Goal: Information Seeking & Learning: Learn about a topic

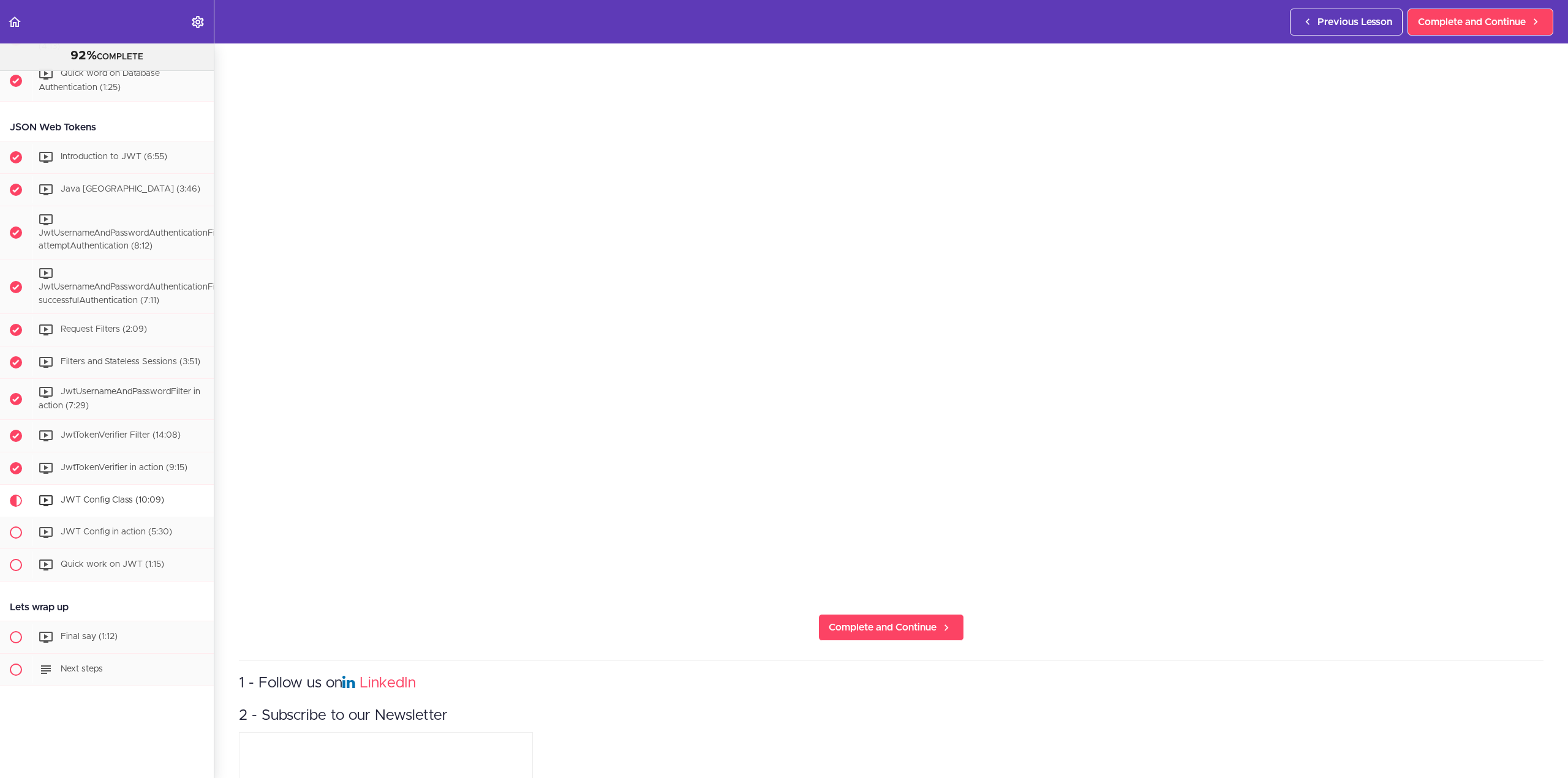
scroll to position [244, 0]
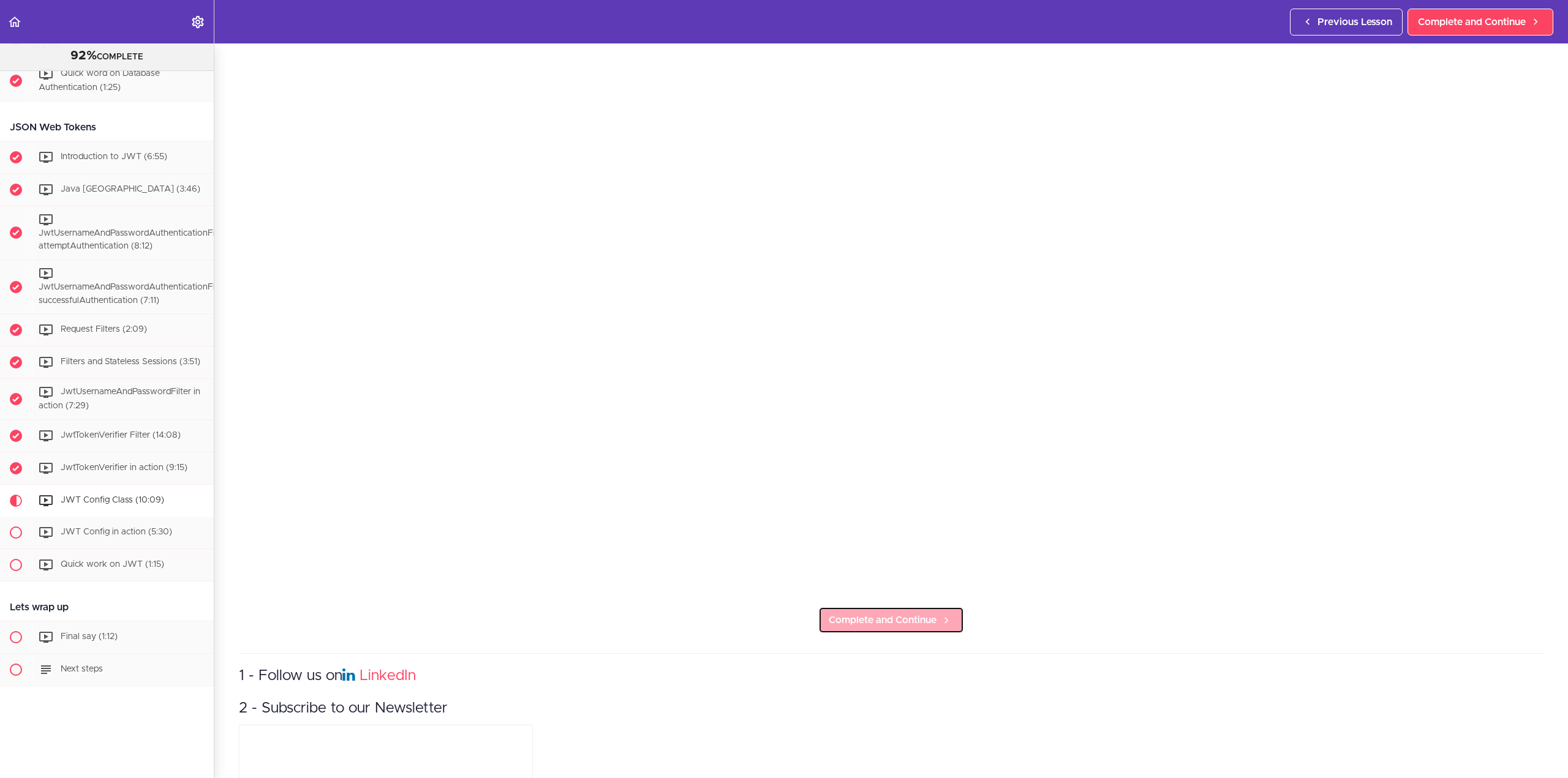
click at [876, 619] on span "Complete and Continue" at bounding box center [882, 620] width 108 height 14
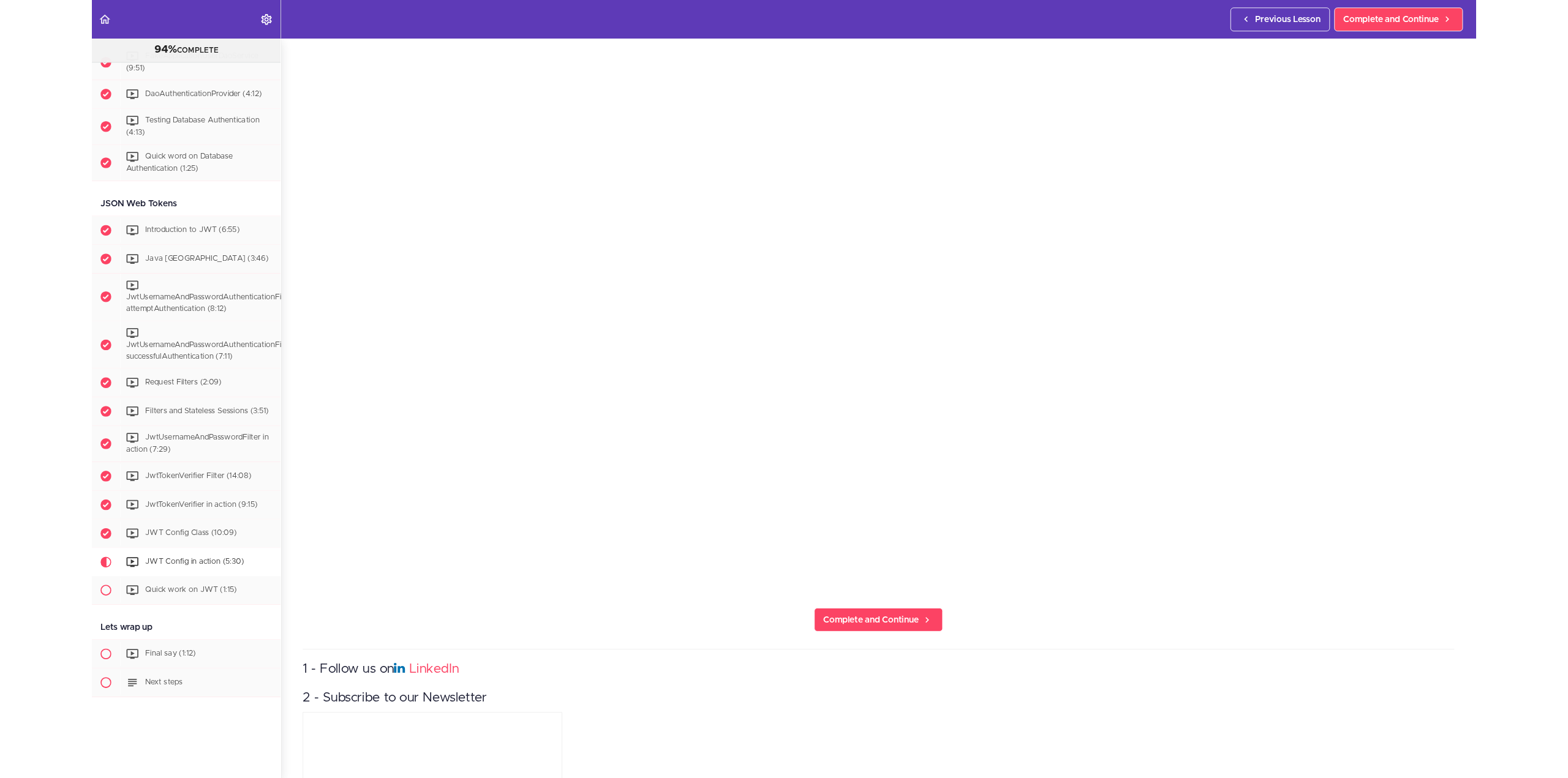
scroll to position [2075, 0]
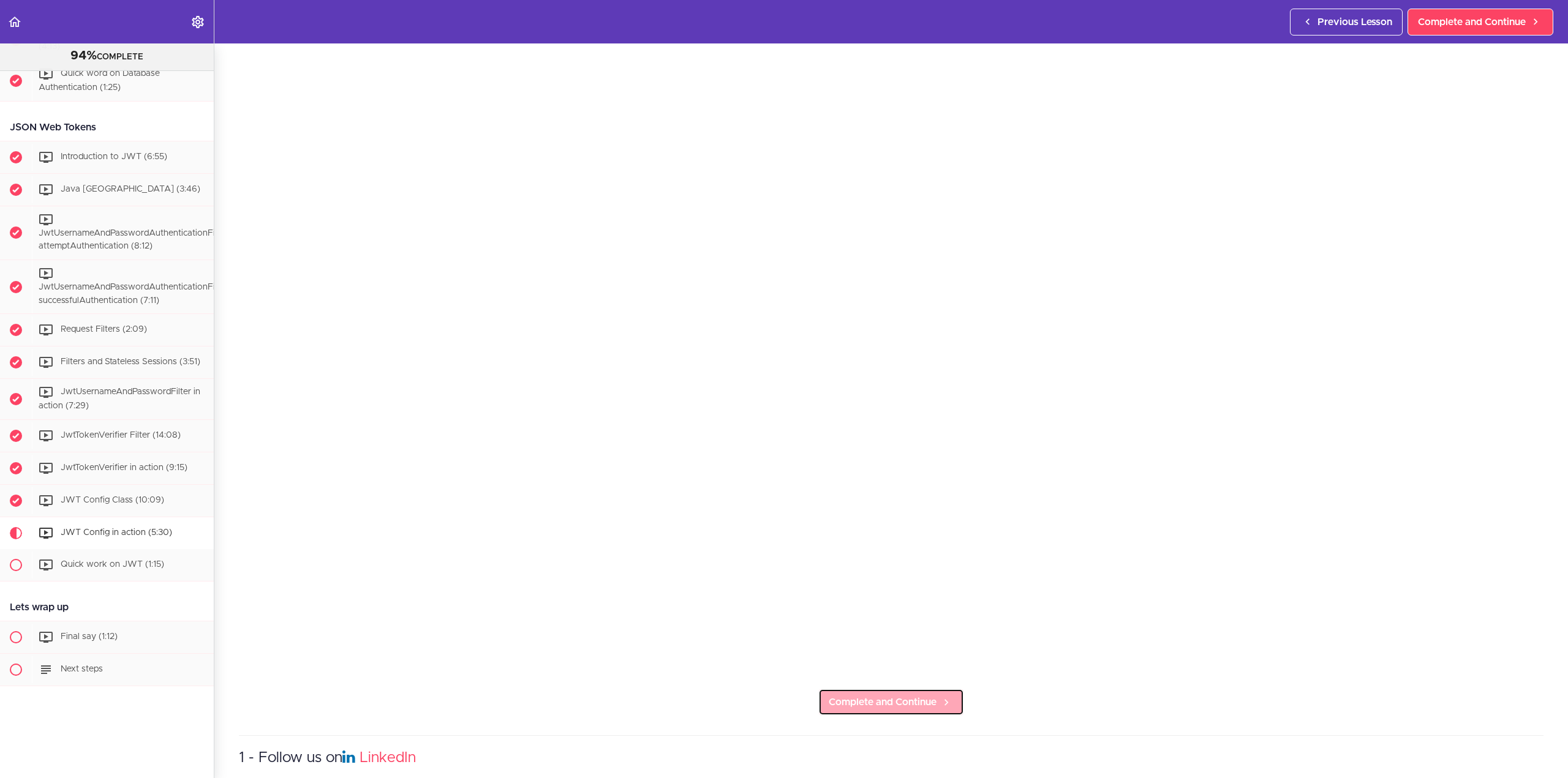
click at [917, 696] on span "Complete and Continue" at bounding box center [882, 702] width 108 height 14
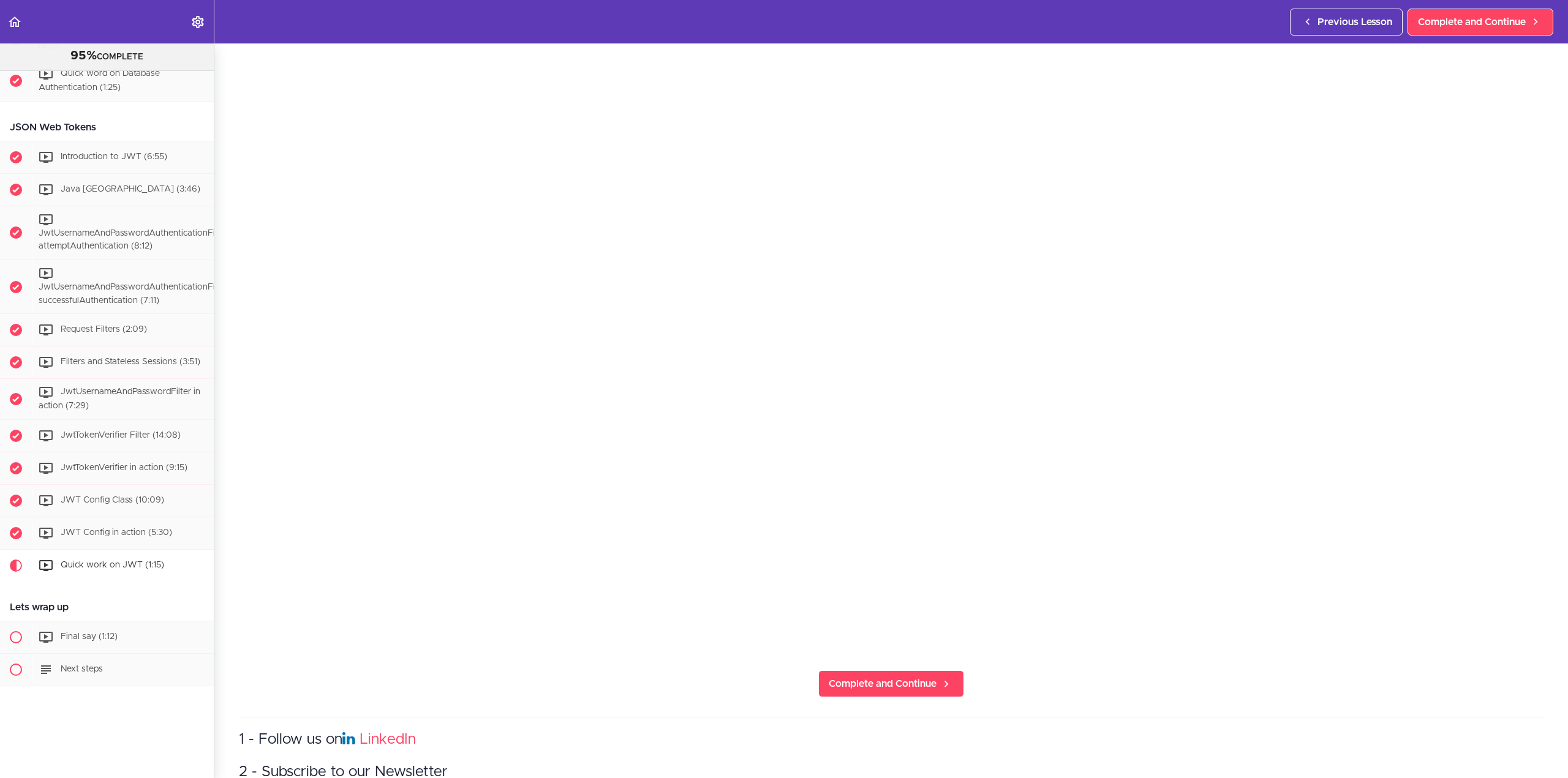
scroll to position [184, 0]
click at [922, 674] on span "Complete and Continue" at bounding box center [882, 681] width 108 height 14
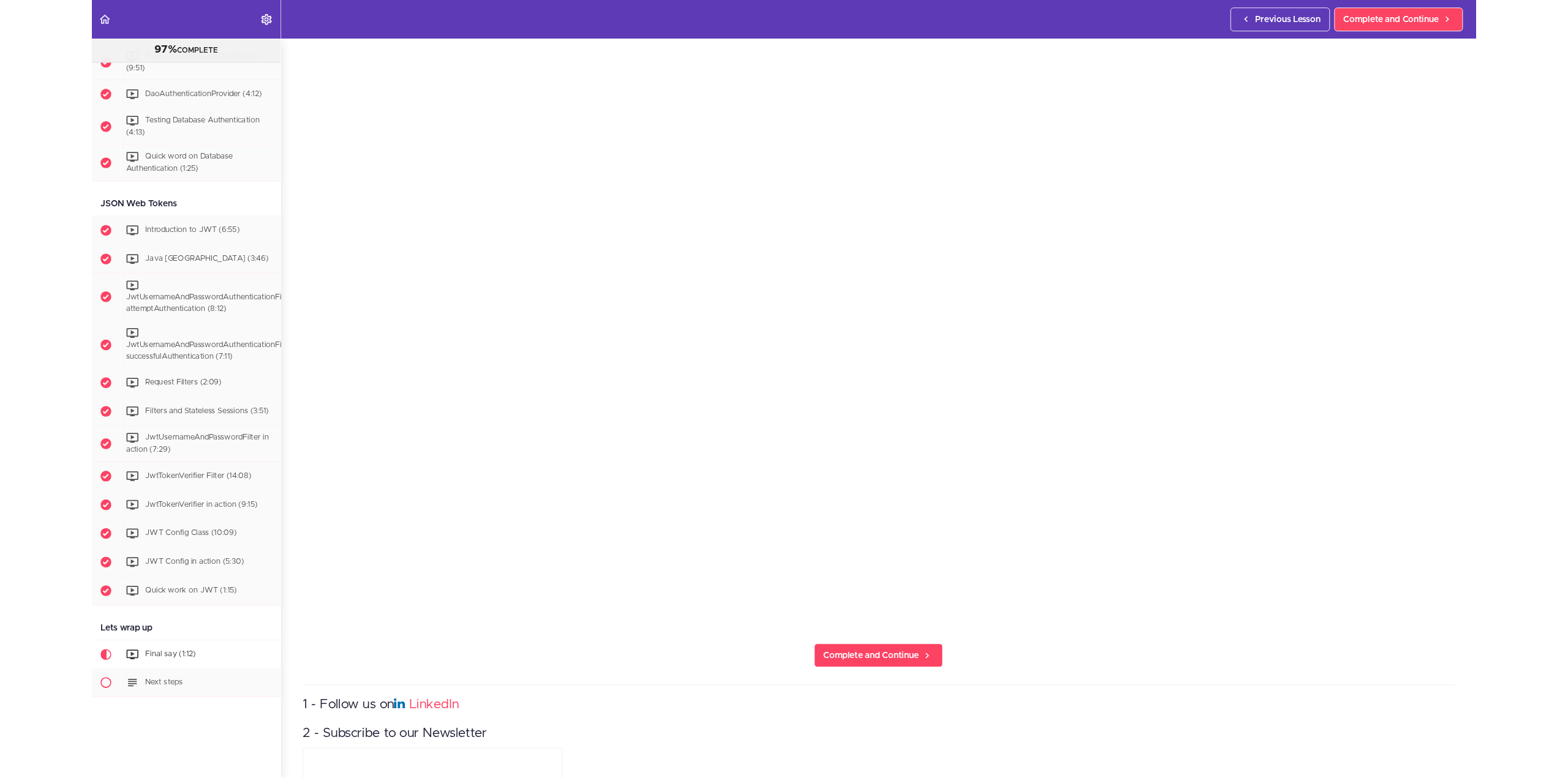
scroll to position [2075, 0]
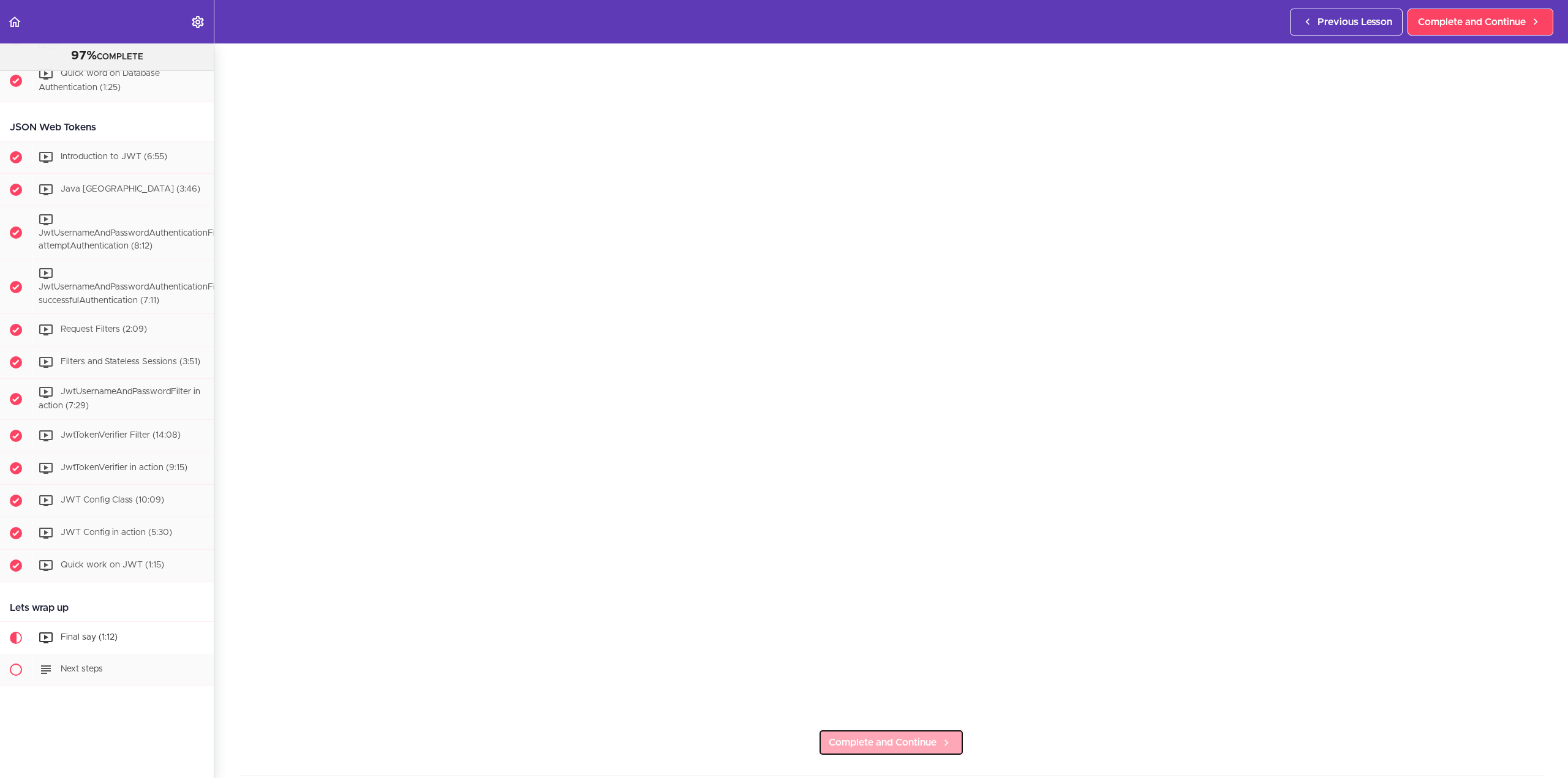
click at [927, 736] on span "Complete and Continue" at bounding box center [882, 742] width 108 height 14
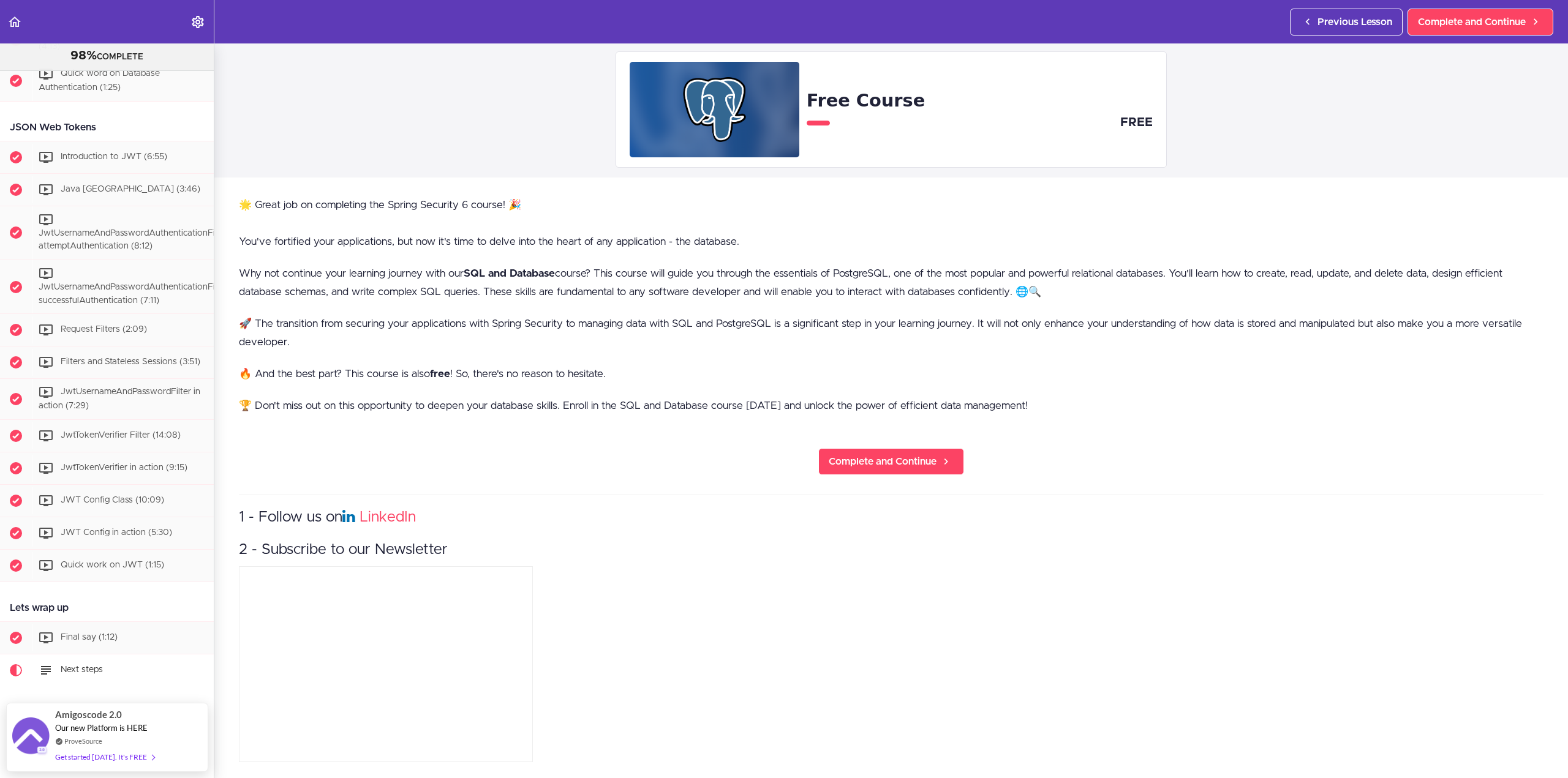
scroll to position [66, 0]
click at [884, 454] on span "Complete and Continue" at bounding box center [882, 461] width 108 height 14
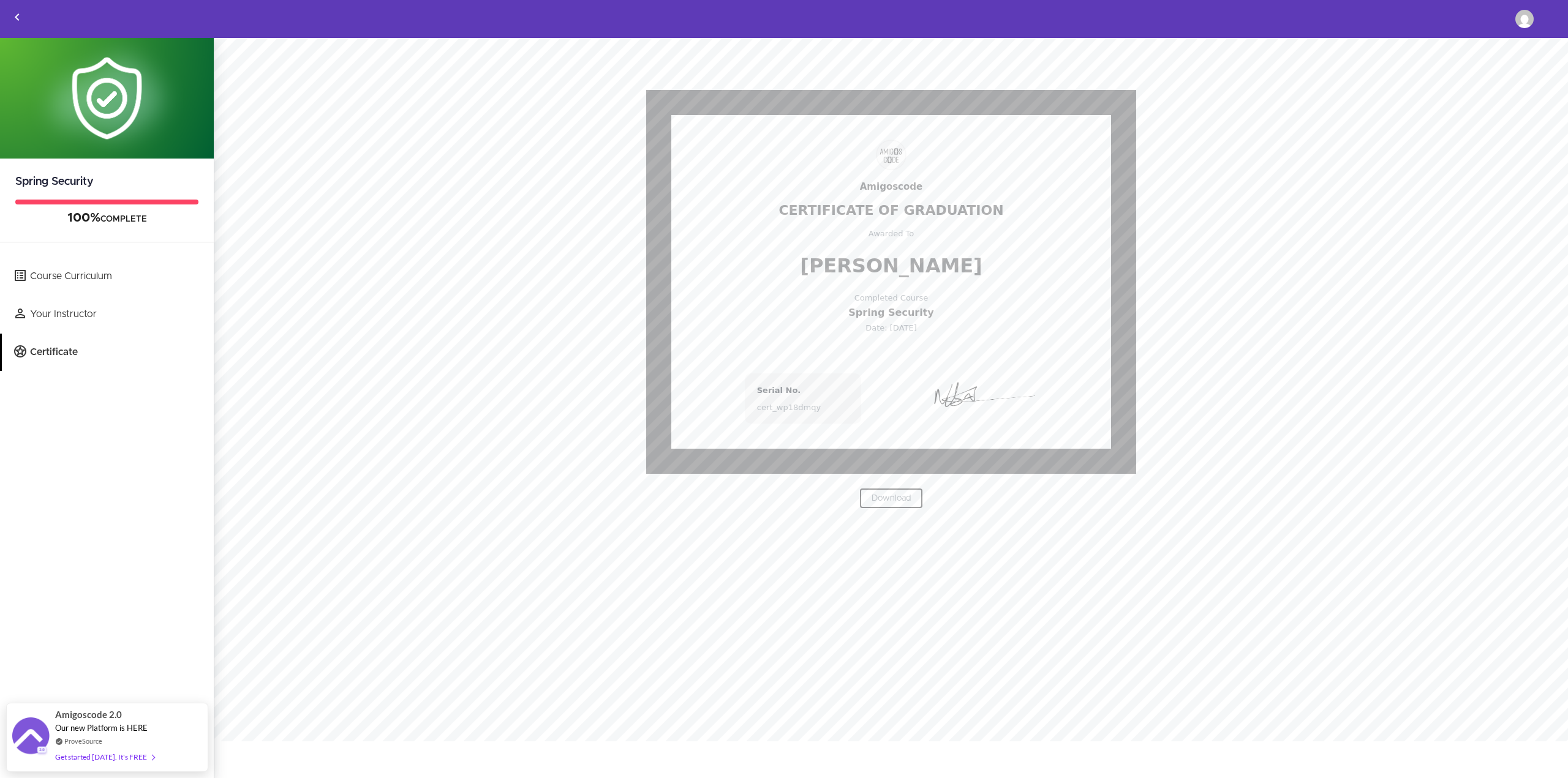
click at [895, 498] on link "Download" at bounding box center [891, 498] width 63 height 21
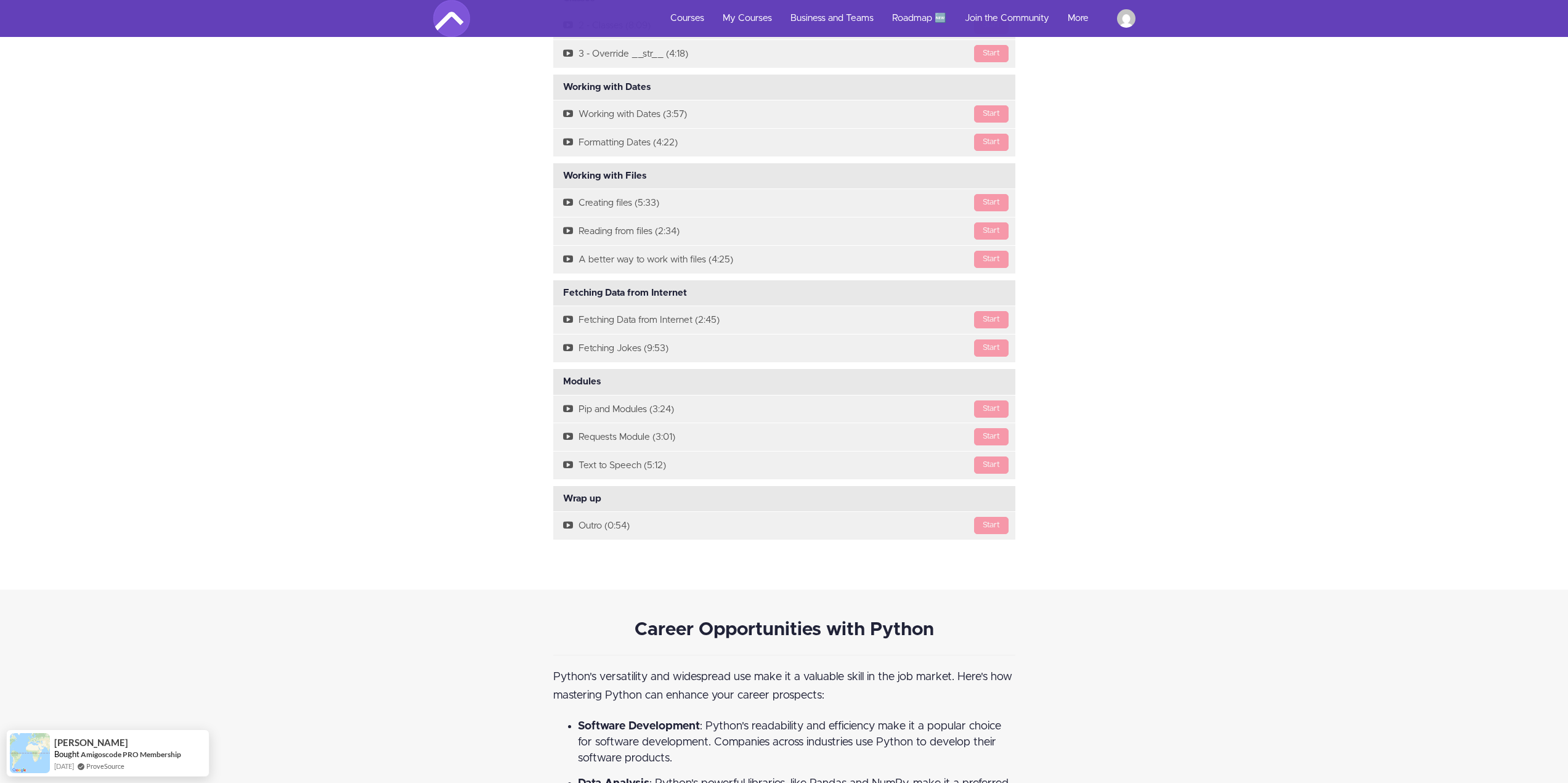
scroll to position [2465, 0]
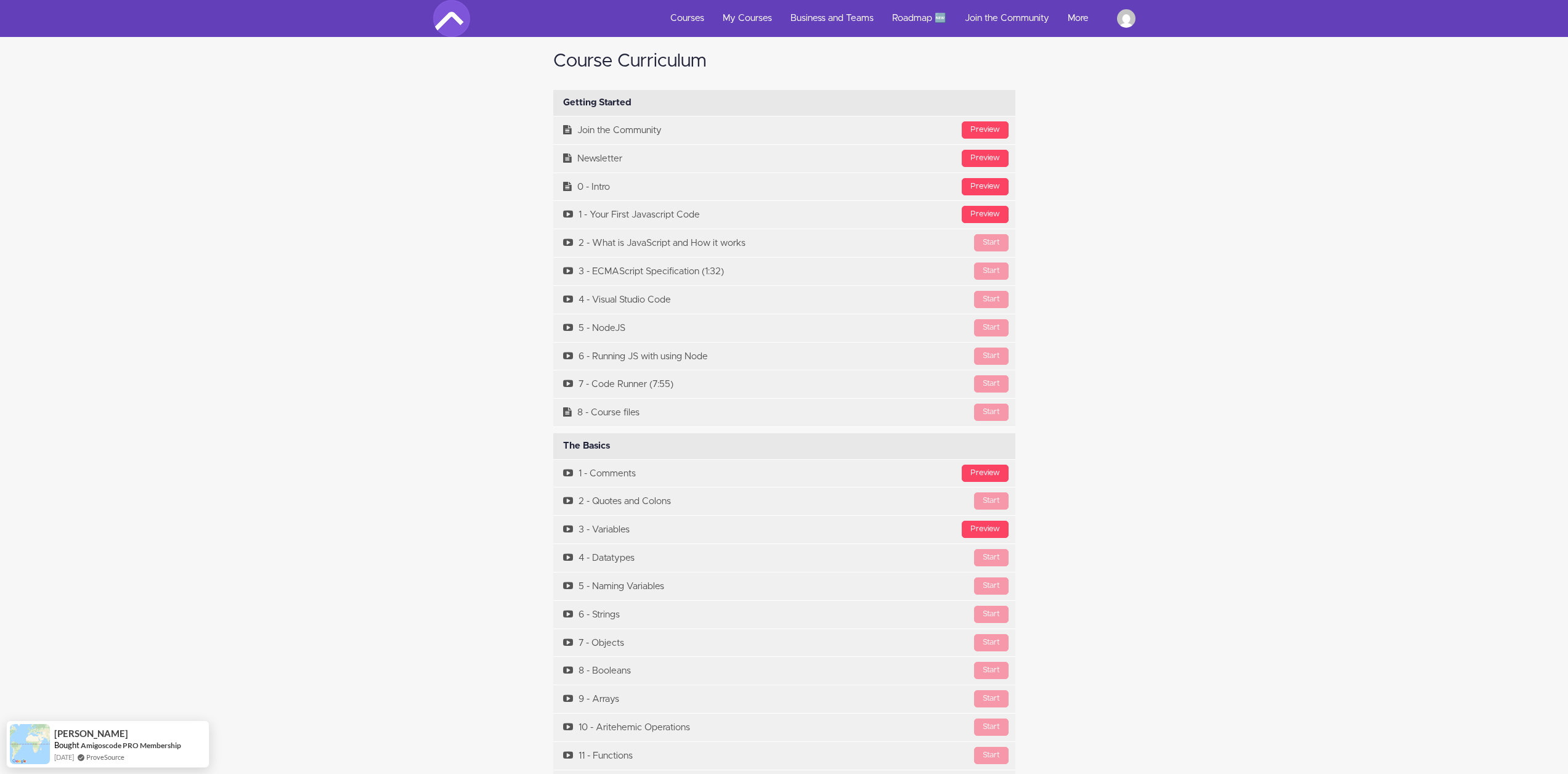
scroll to position [2195, 0]
